Goal: Find specific page/section: Find specific page/section

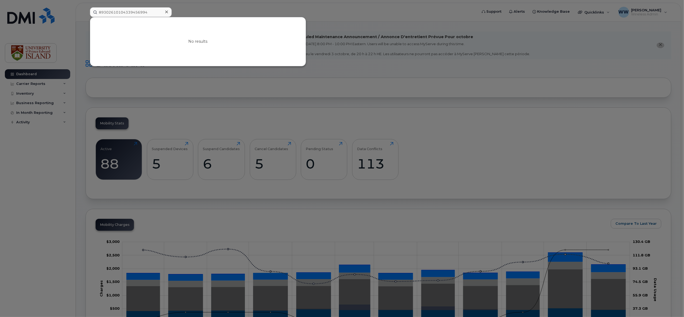
type input "89302610104339456994"
click at [654, 10] on div at bounding box center [342, 158] width 684 height 317
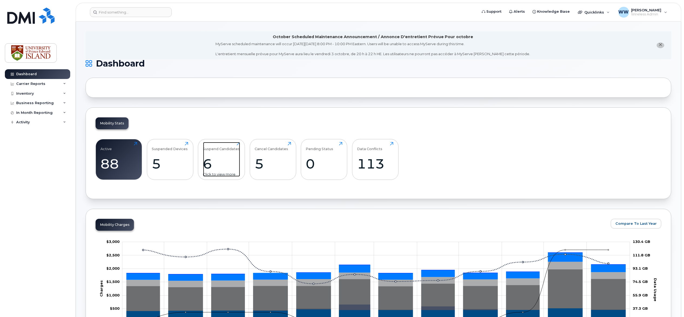
click at [229, 172] on div "Click to view more" at bounding box center [221, 174] width 37 height 5
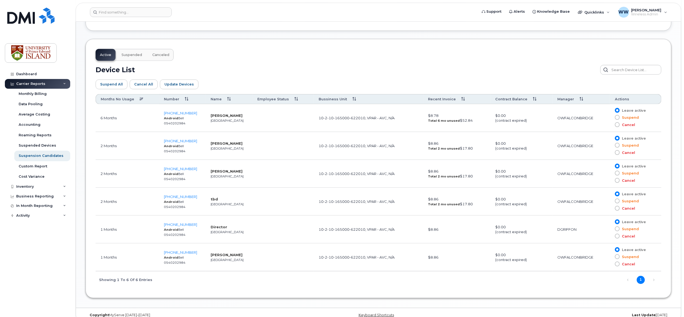
scroll to position [275, 0]
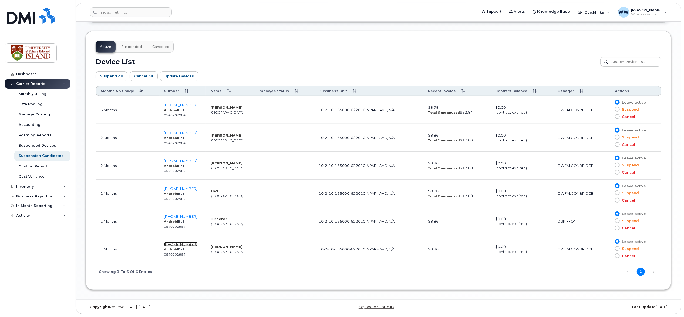
click at [185, 245] on span "[PHONE_NUMBER]" at bounding box center [180, 244] width 33 height 4
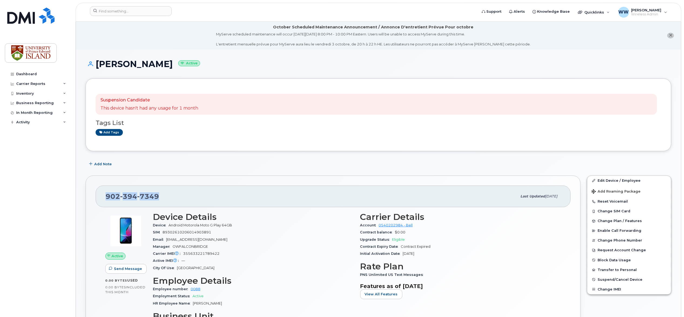
drag, startPoint x: 162, startPoint y: 194, endPoint x: 103, endPoint y: 192, distance: 58.7
click at [103, 192] on div "902 394 7349 Last updated Aug 20, 2025" at bounding box center [333, 196] width 475 height 22
copy span "902 394 7349"
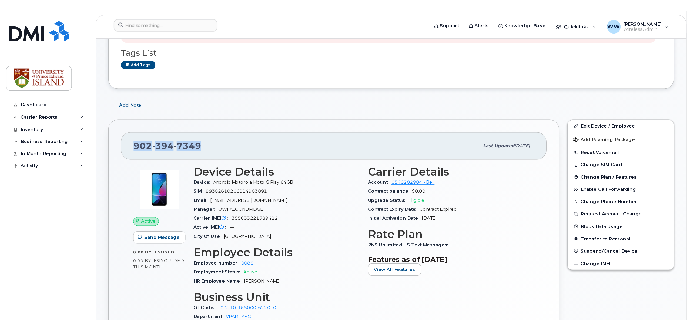
scroll to position [36, 0]
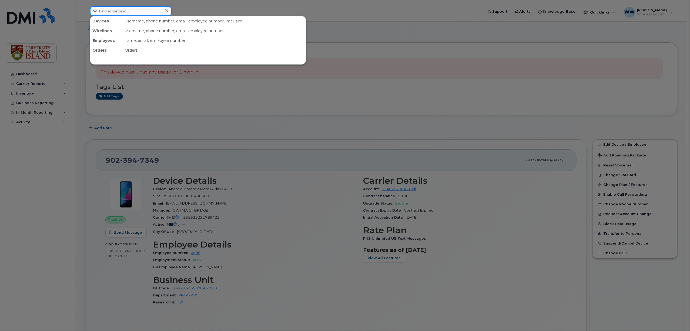
click at [149, 11] on input at bounding box center [131, 11] width 82 height 10
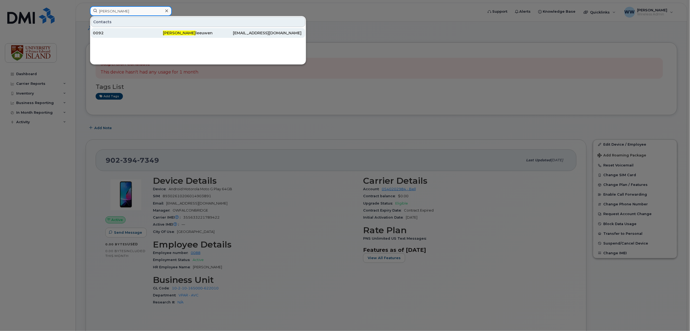
type input "john van"
click at [186, 35] on div "John Van leeuwen" at bounding box center [198, 32] width 70 height 5
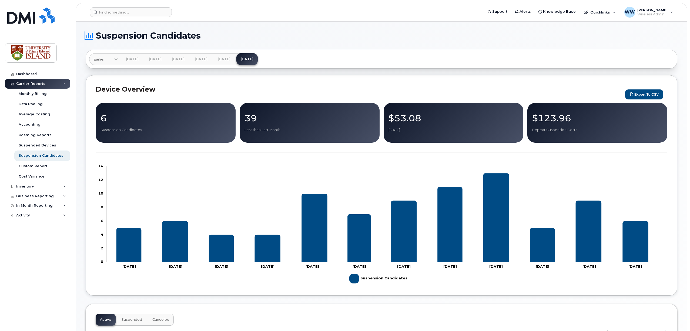
scroll to position [260, 0]
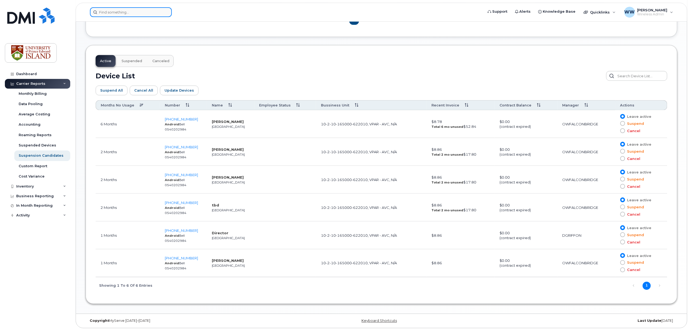
click at [140, 10] on input at bounding box center [131, 12] width 82 height 10
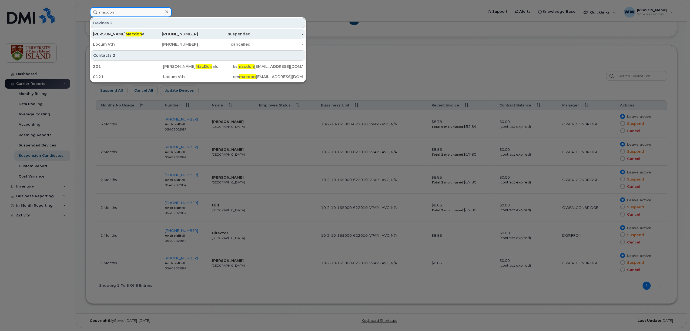
type input "macdon"
click at [181, 35] on div "902-626-8394" at bounding box center [172, 33] width 53 height 5
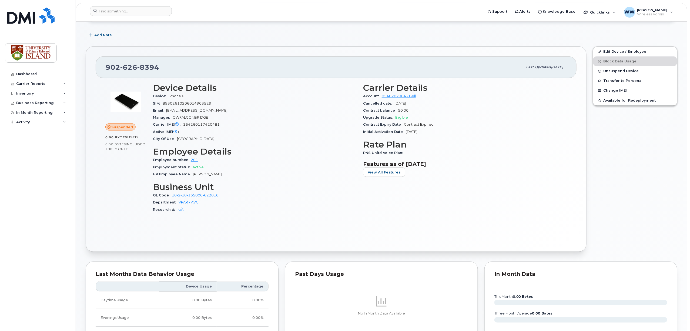
scroll to position [180, 0]
